Goal: Information Seeking & Learning: Check status

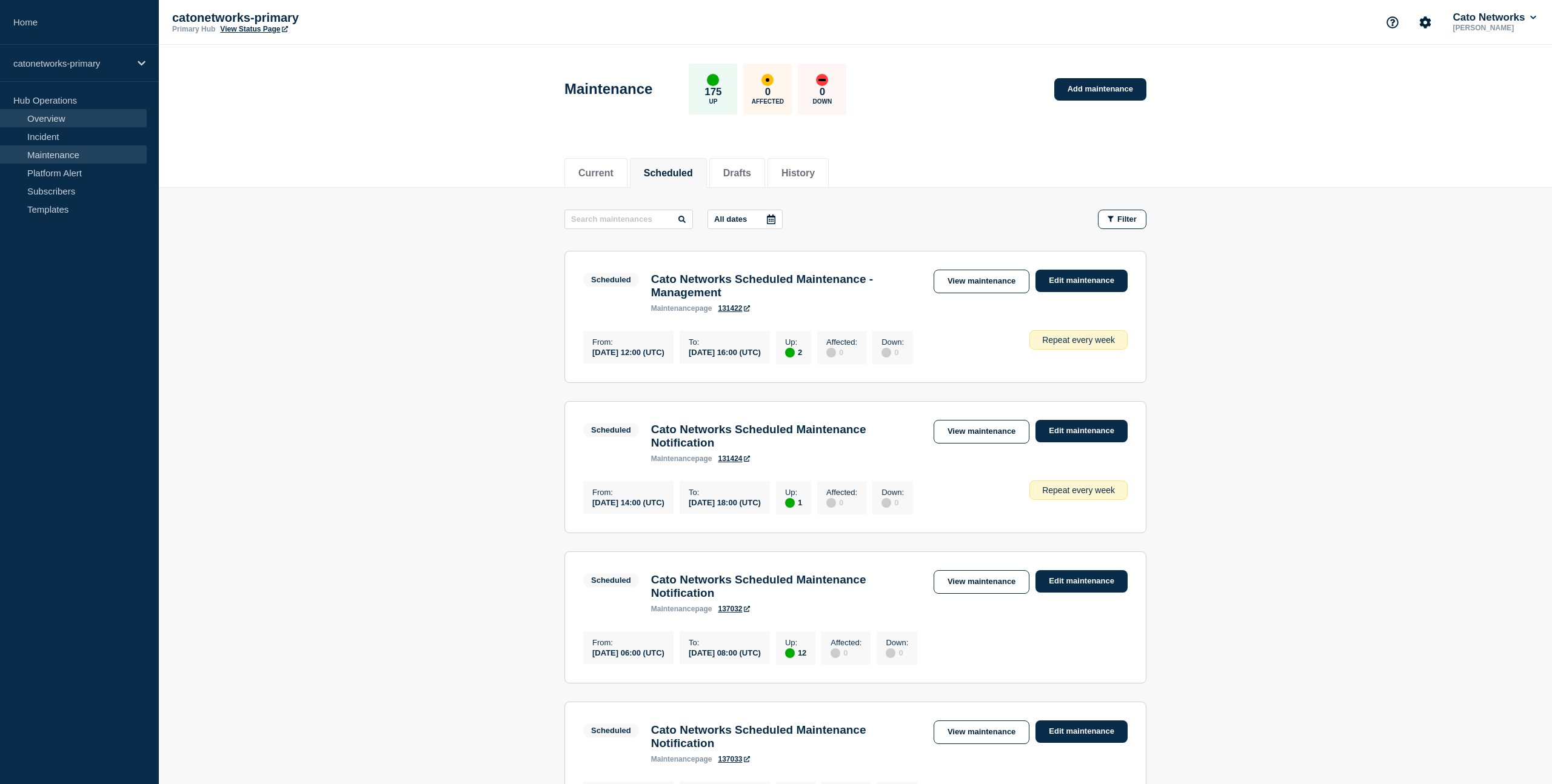
click at [61, 124] on link "Overview" at bounding box center [73, 118] width 146 height 18
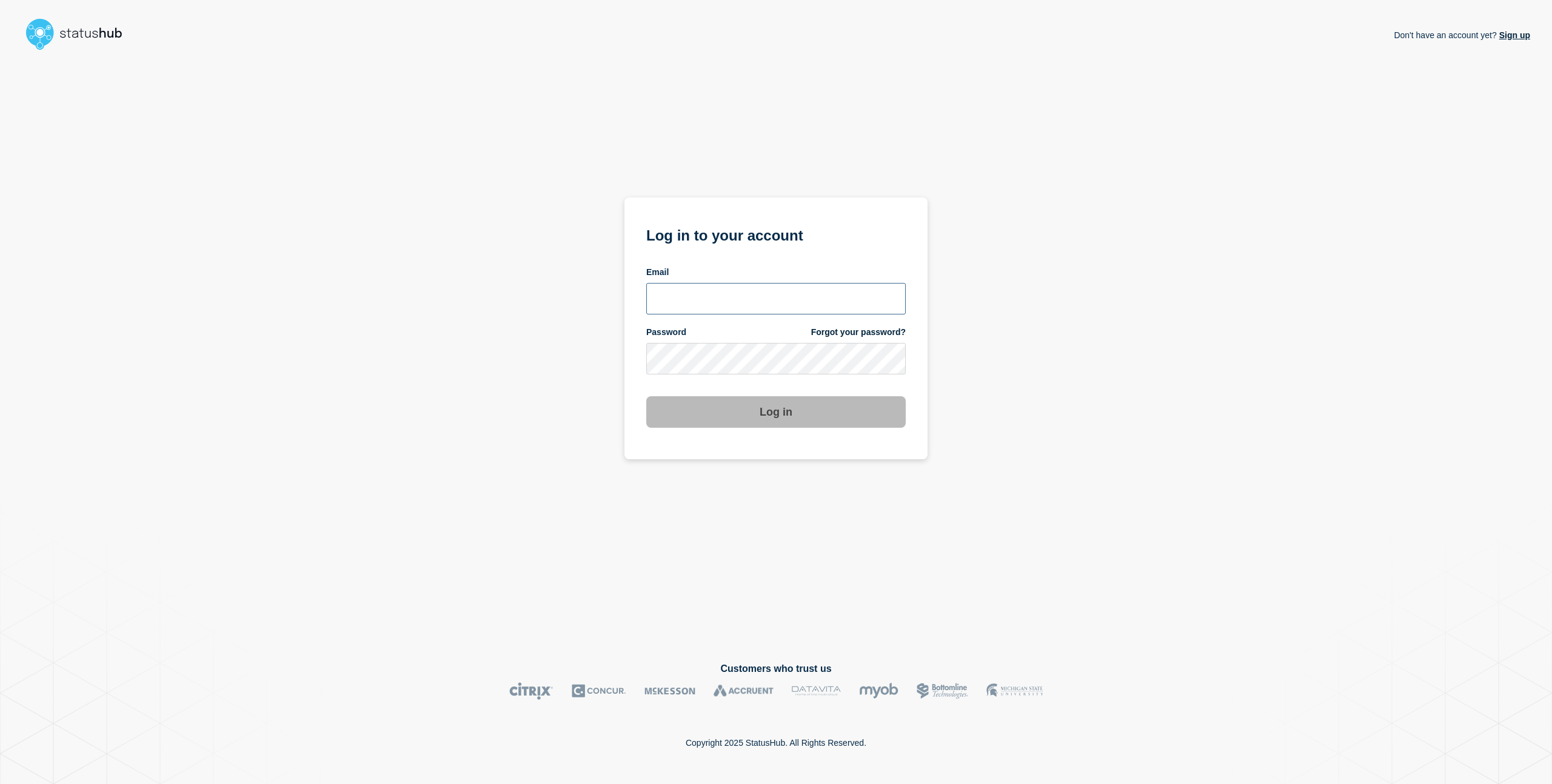
click at [748, 294] on input "email input" at bounding box center [776, 298] width 259 height 31
type input "charlo.avendanio@catonetworks.com"
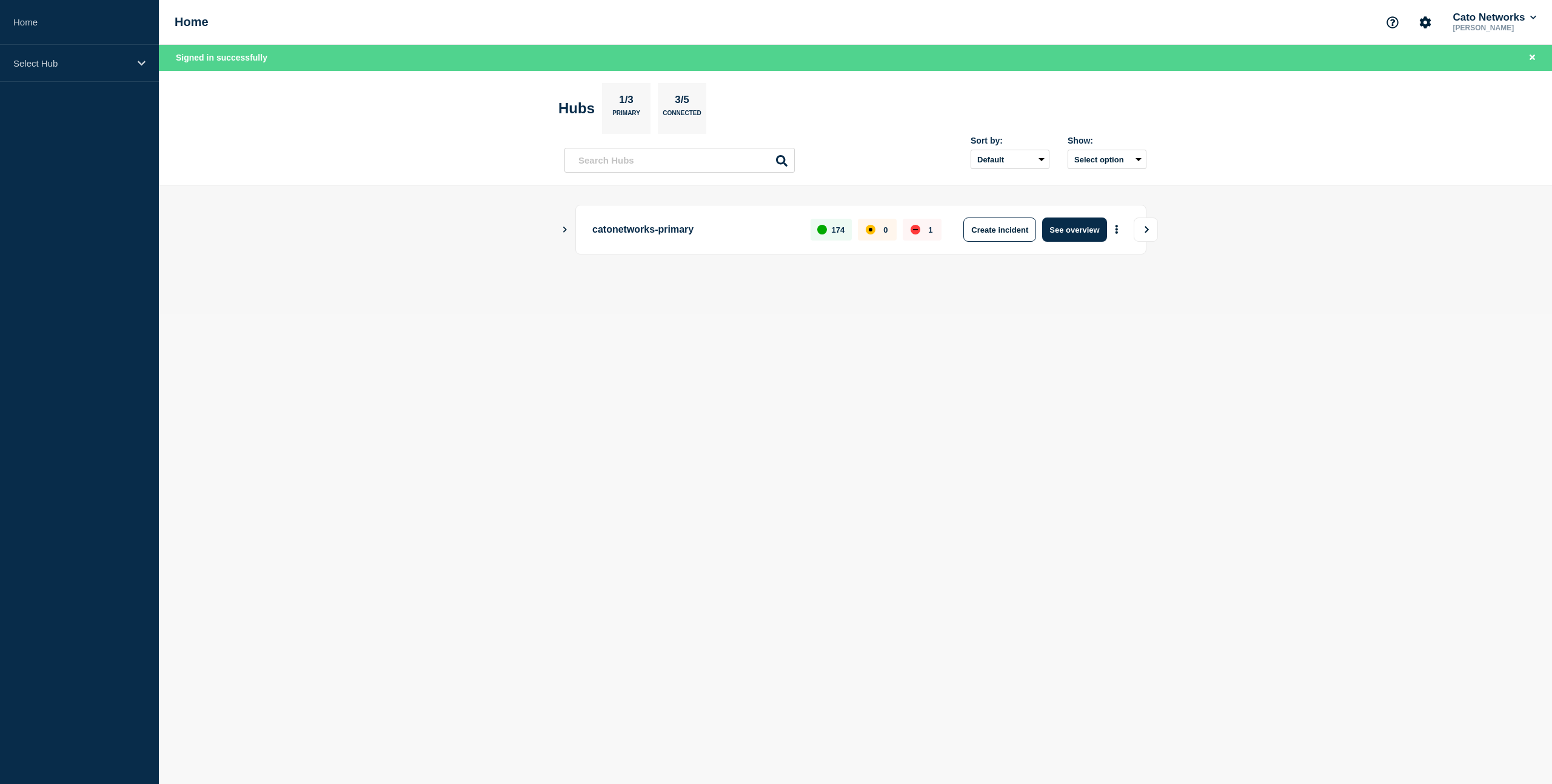
click at [1148, 229] on icon "View" at bounding box center [1146, 229] width 4 height 6
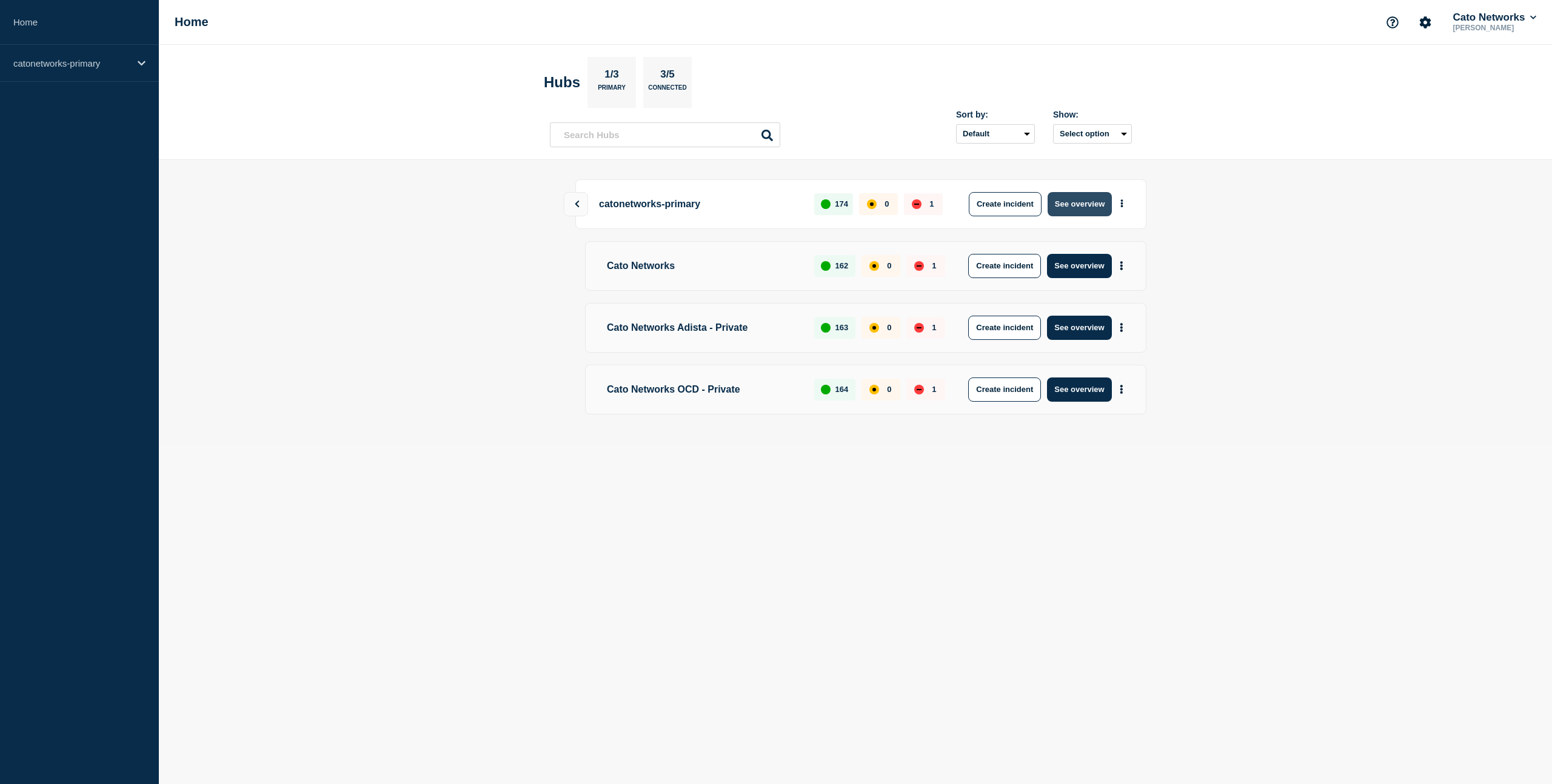
click at [1085, 205] on button "See overview" at bounding box center [1080, 204] width 64 height 24
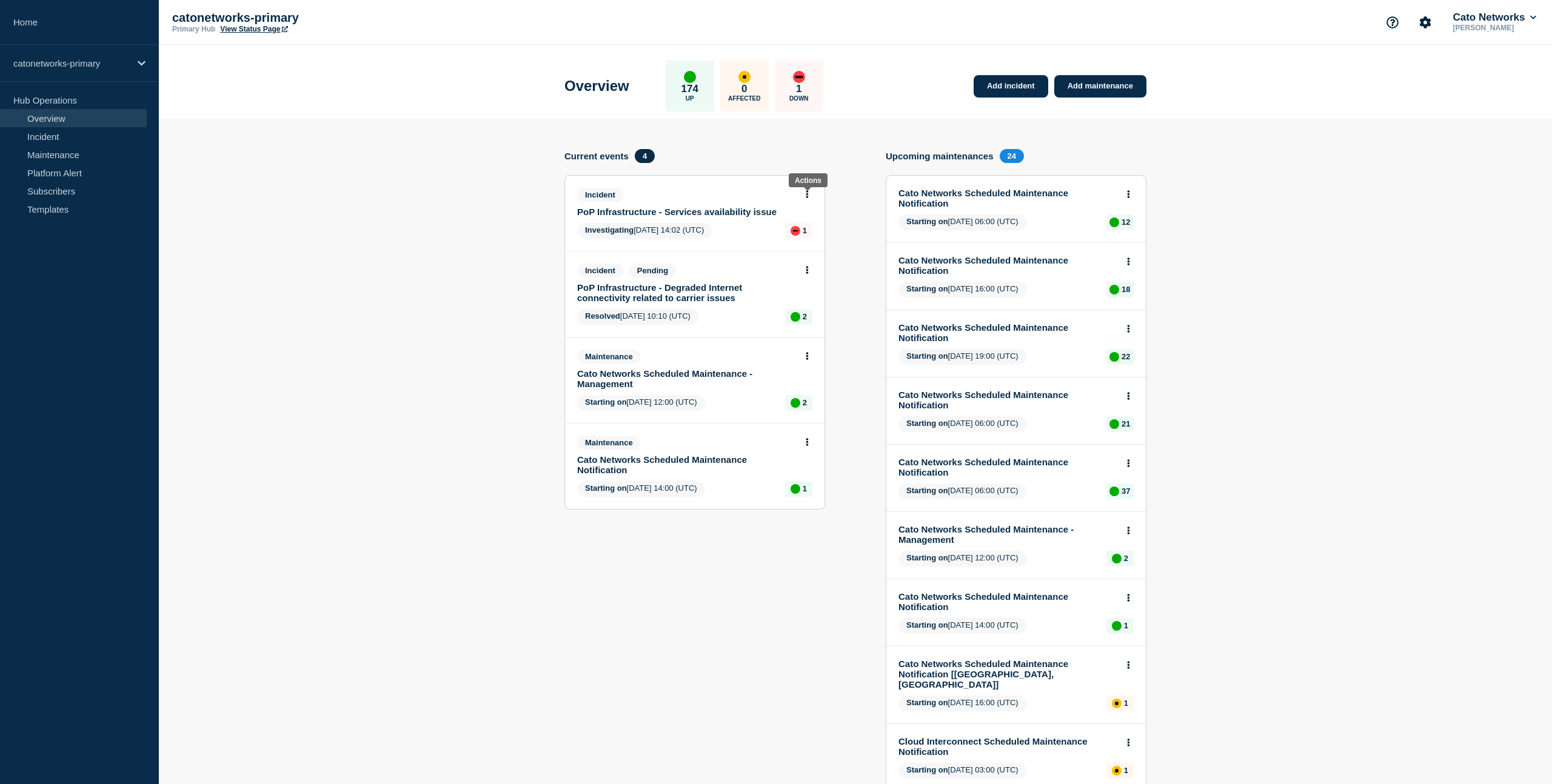
click at [808, 198] on icon at bounding box center [807, 194] width 2 height 8
click at [794, 226] on link "View incident" at bounding box center [801, 227] width 50 height 10
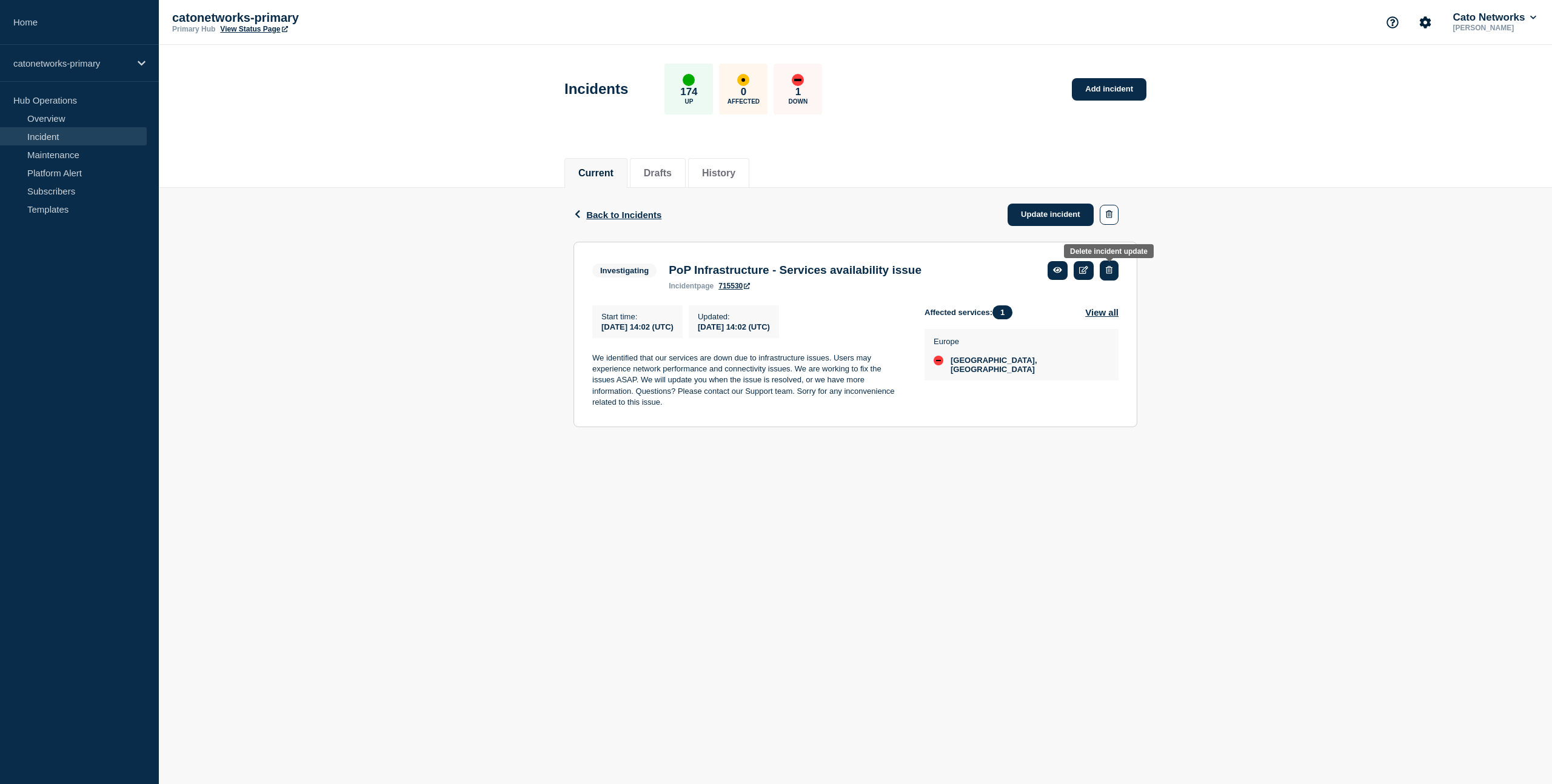
click at [1110, 274] on icon "button" at bounding box center [1109, 270] width 6 height 8
